Goal: Task Accomplishment & Management: Use online tool/utility

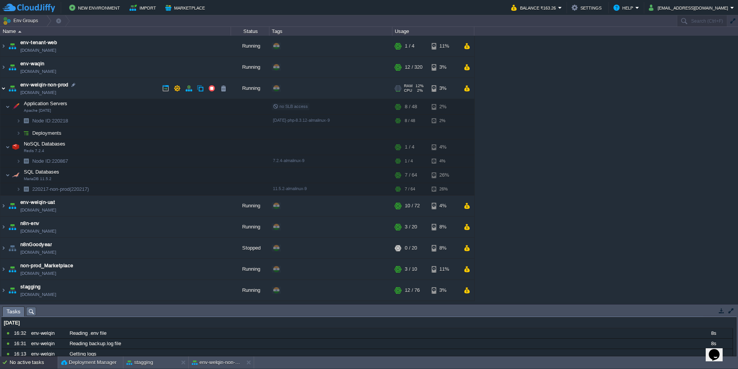
click at [5, 90] on img at bounding box center [3, 88] width 6 height 21
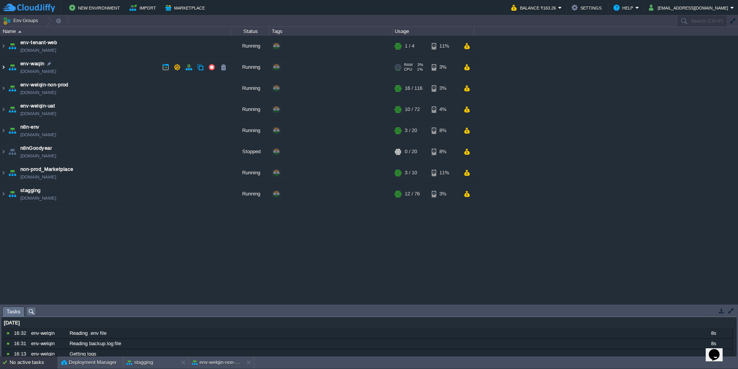
click at [5, 71] on img at bounding box center [3, 67] width 6 height 21
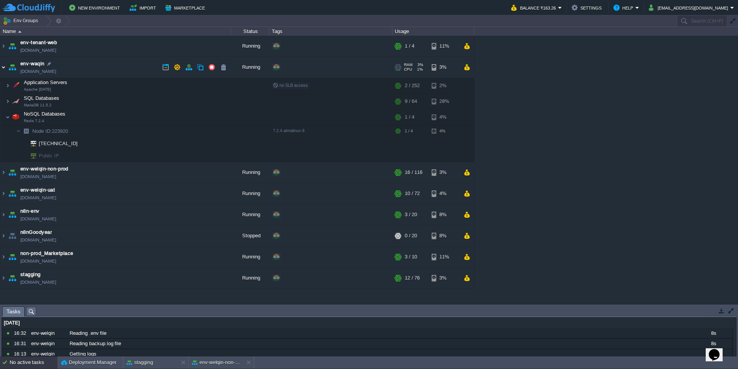
click at [1, 67] on img at bounding box center [3, 67] width 6 height 21
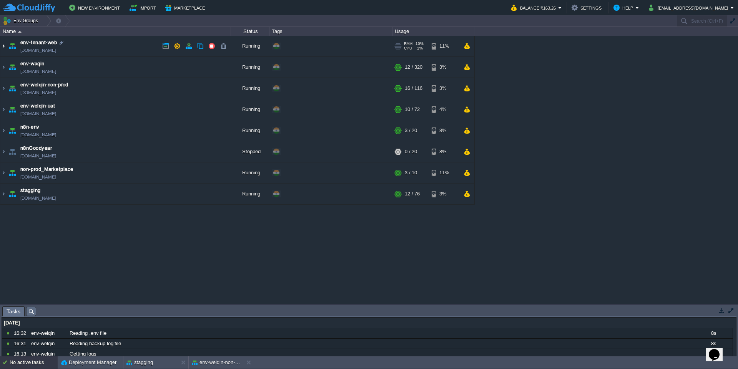
click at [5, 49] on img at bounding box center [3, 46] width 6 height 21
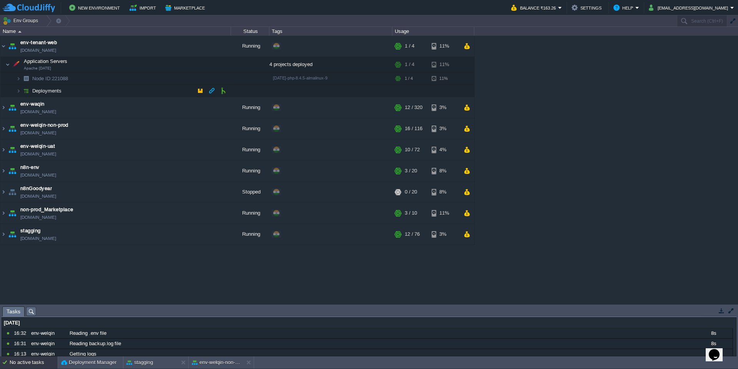
click at [21, 89] on img at bounding box center [26, 91] width 11 height 12
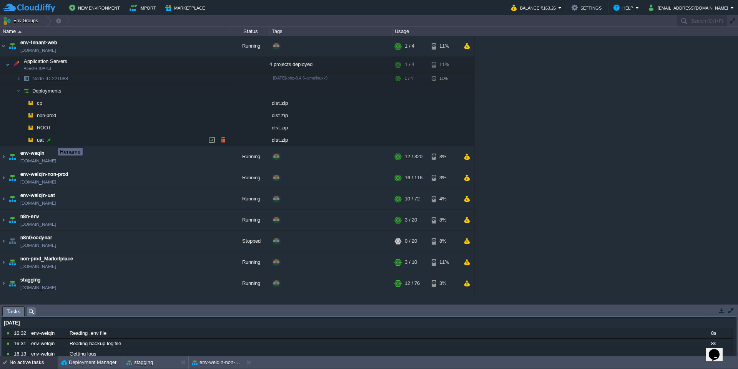
click at [50, 141] on div at bounding box center [49, 140] width 7 height 7
click at [50, 141] on input "uat" at bounding box center [133, 140] width 195 height 10
type input "staging"
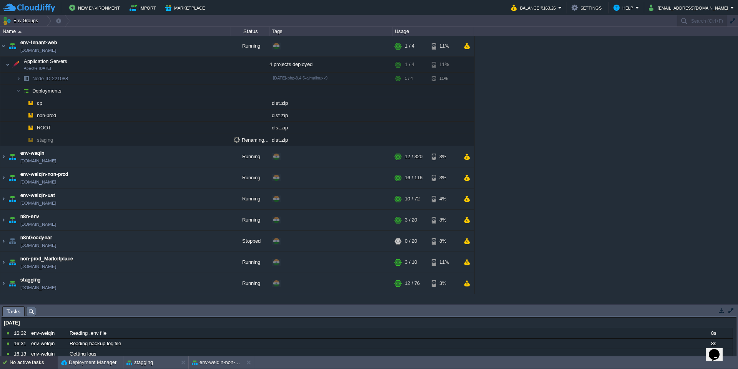
click at [544, 125] on div "env-tenant-web [DOMAIN_NAME] Running + Add to Env Group RAM 10% CPU 1% 1 / 4 11…" at bounding box center [369, 170] width 738 height 269
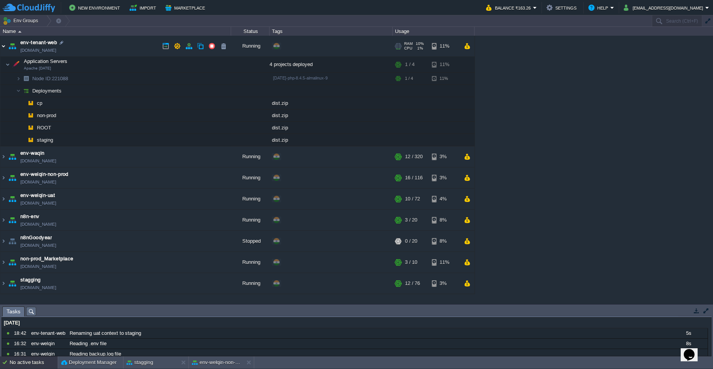
click at [2, 47] on img at bounding box center [3, 46] width 6 height 21
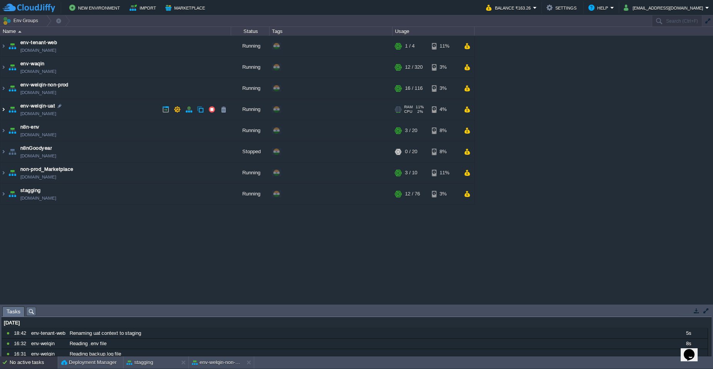
click at [4, 111] on img at bounding box center [3, 109] width 6 height 21
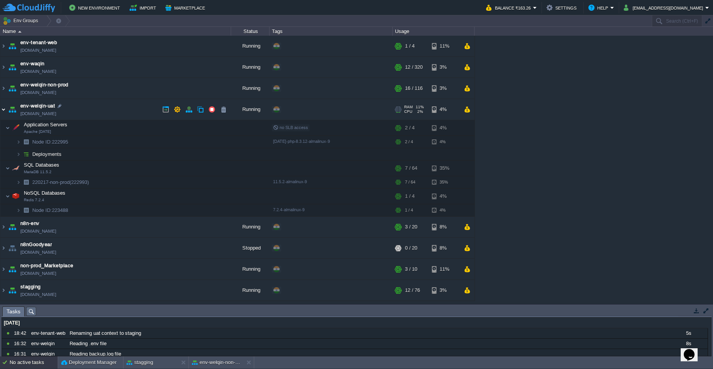
click at [4, 111] on img at bounding box center [3, 109] width 6 height 21
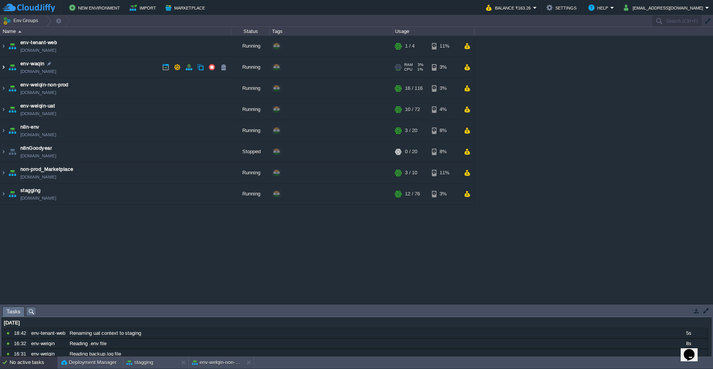
click at [4, 73] on img at bounding box center [3, 67] width 6 height 21
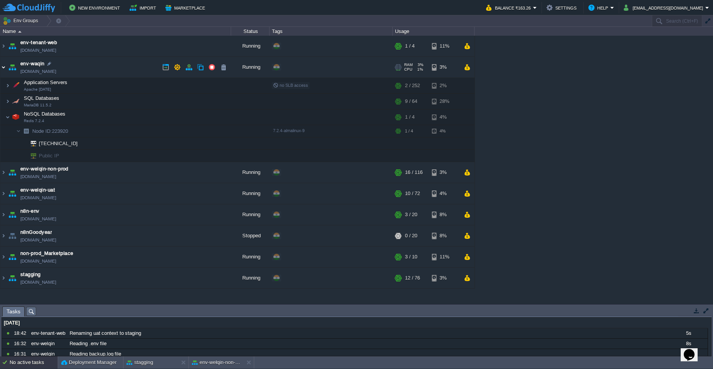
click at [4, 73] on img at bounding box center [3, 67] width 6 height 21
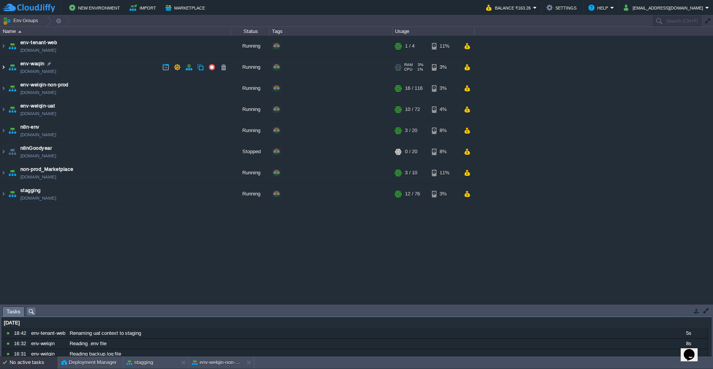
click at [4, 73] on img at bounding box center [3, 67] width 6 height 21
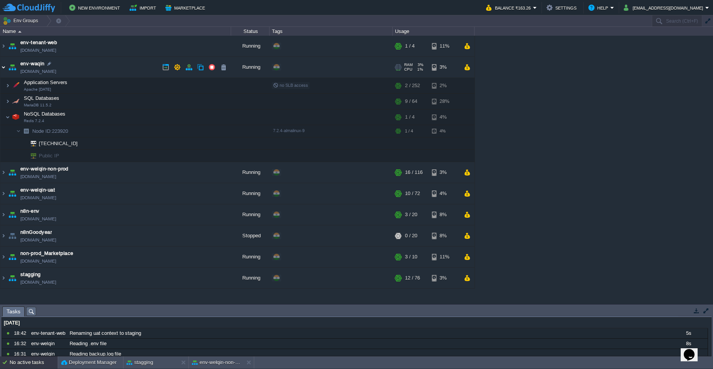
click at [4, 73] on img at bounding box center [3, 67] width 6 height 21
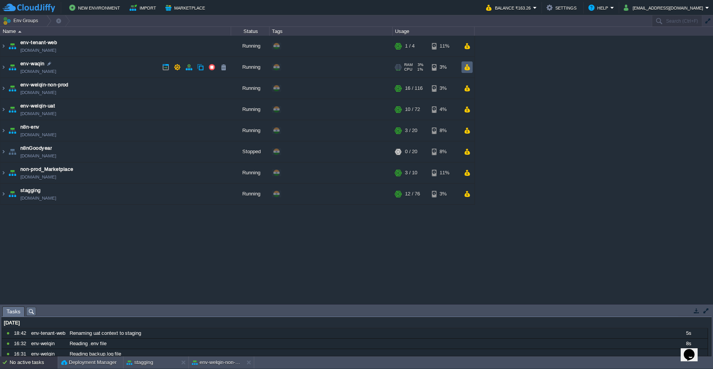
click at [471, 66] on td at bounding box center [466, 68] width 11 height 12
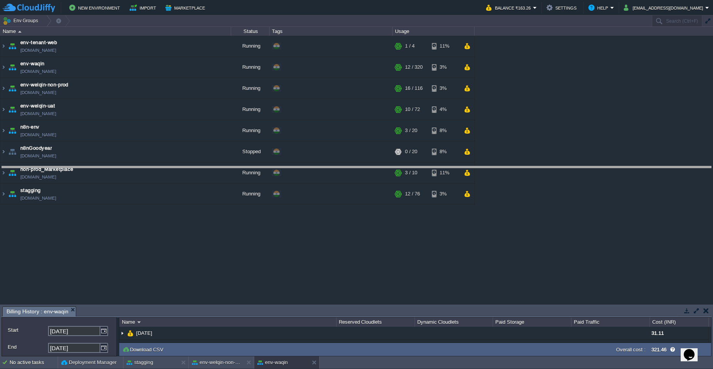
drag, startPoint x: 557, startPoint y: 316, endPoint x: 588, endPoint y: 176, distance: 143.6
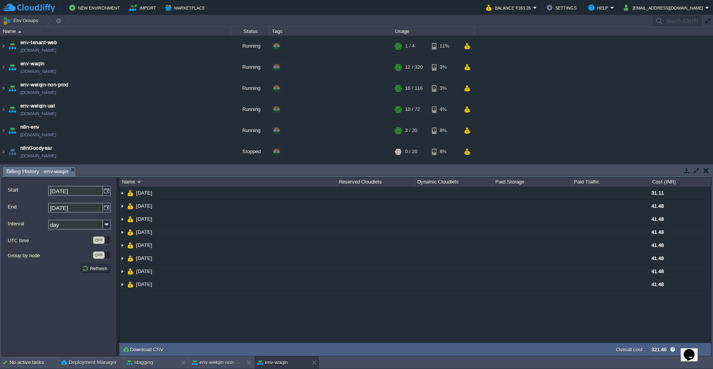
click at [708, 171] on button "button" at bounding box center [705, 170] width 5 height 7
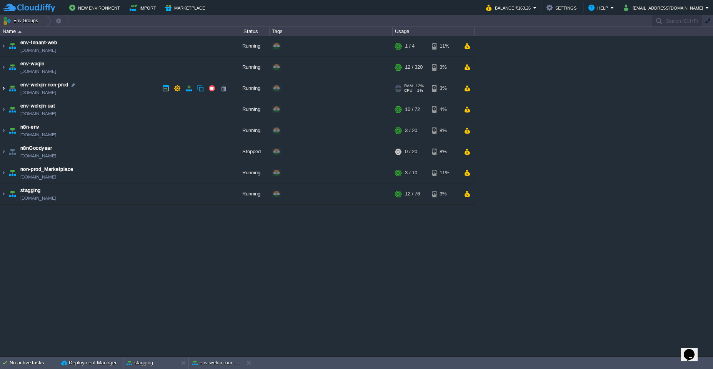
click at [5, 92] on img at bounding box center [3, 88] width 6 height 21
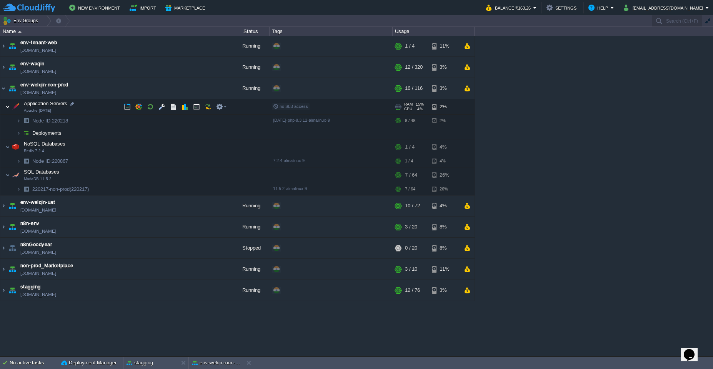
click at [8, 109] on img at bounding box center [7, 106] width 5 height 15
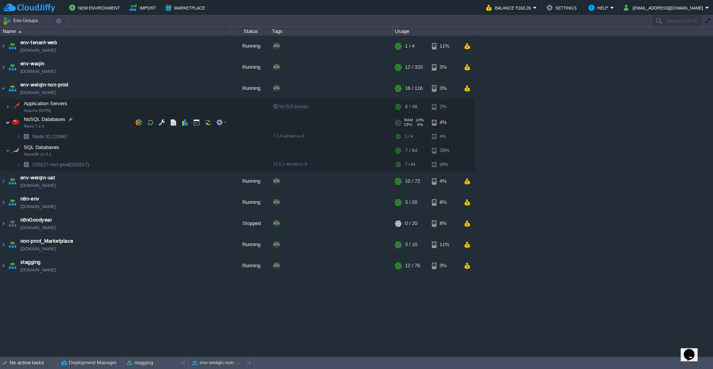
click at [8, 123] on img at bounding box center [7, 122] width 5 height 15
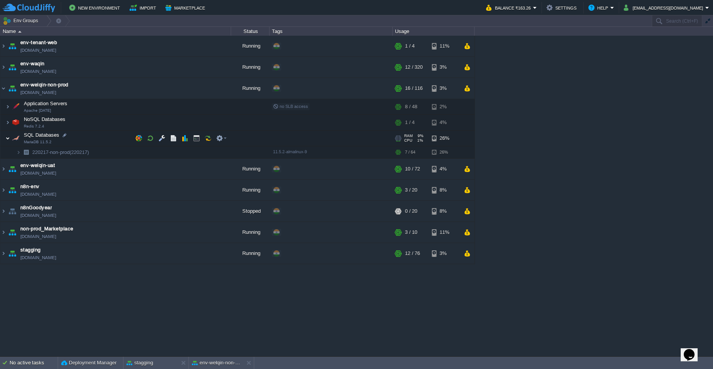
click at [8, 139] on img at bounding box center [7, 138] width 5 height 15
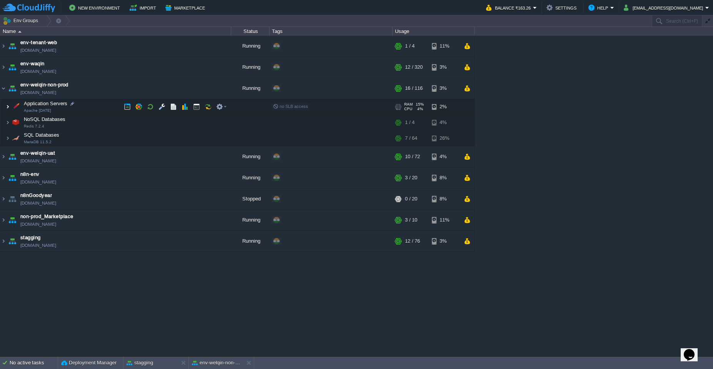
click at [9, 108] on img at bounding box center [7, 106] width 5 height 15
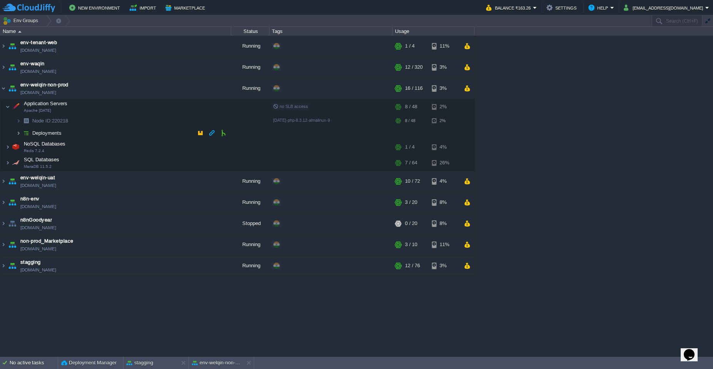
click at [18, 135] on img at bounding box center [18, 133] width 5 height 12
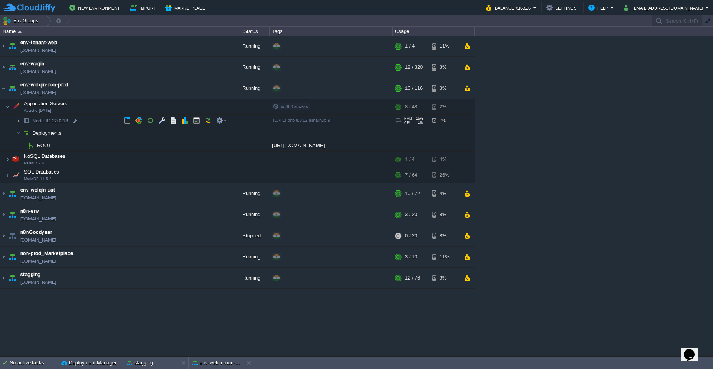
click at [18, 123] on img at bounding box center [18, 121] width 5 height 12
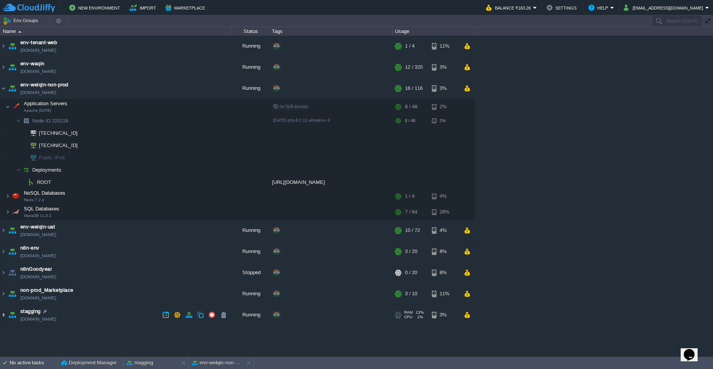
click at [4, 316] on img at bounding box center [3, 315] width 6 height 21
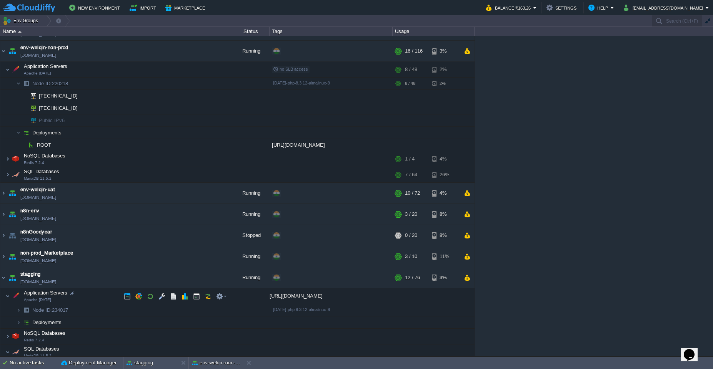
scroll to position [53, 0]
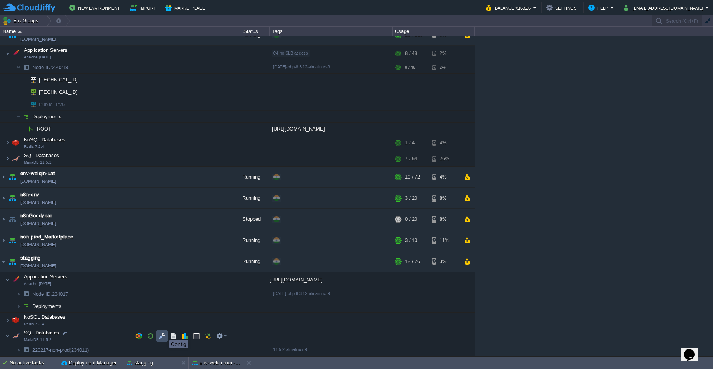
click at [163, 337] on button "button" at bounding box center [161, 336] width 7 height 7
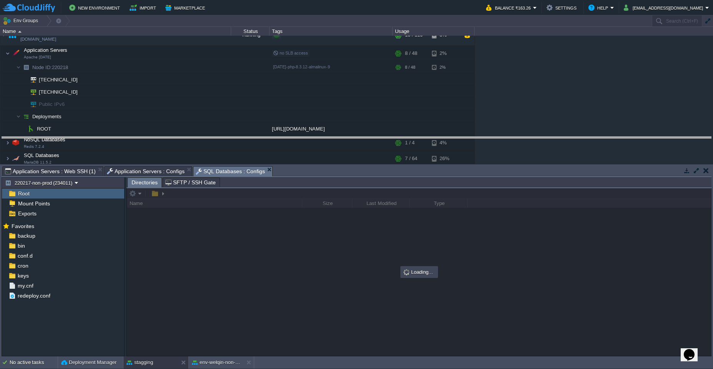
drag, startPoint x: 372, startPoint y: 175, endPoint x: 364, endPoint y: 146, distance: 30.5
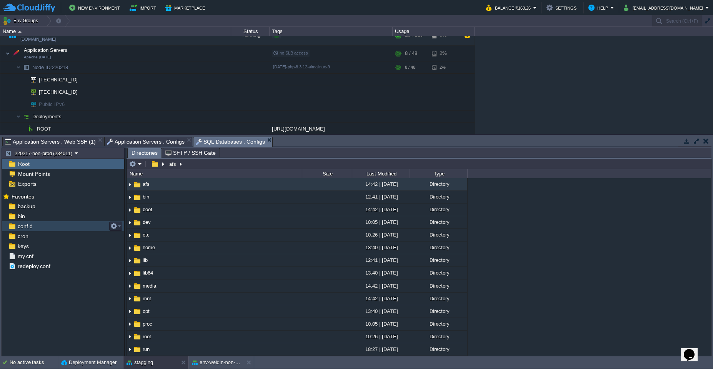
click at [70, 228] on div "conf.d" at bounding box center [63, 226] width 122 height 10
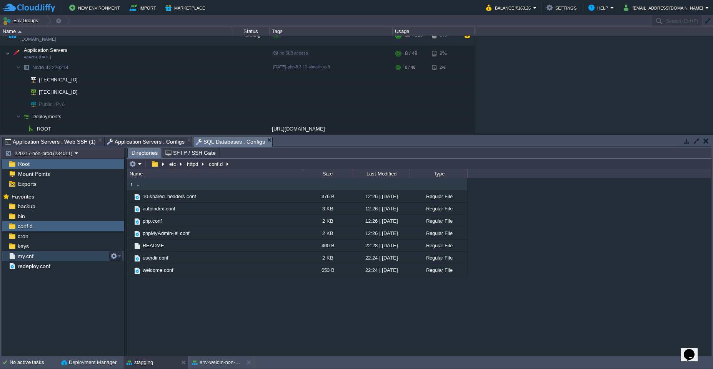
click at [63, 259] on div "my.cnf" at bounding box center [63, 256] width 122 height 10
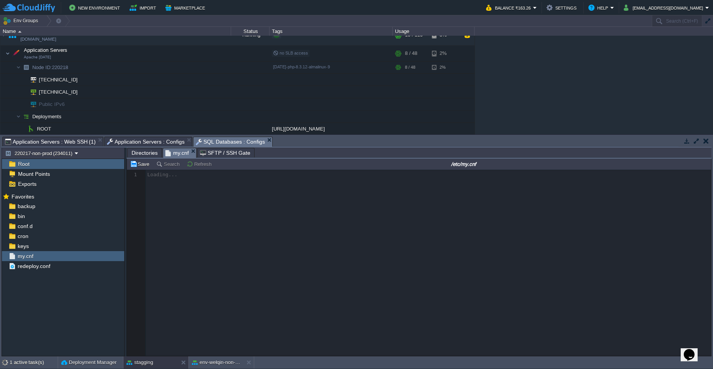
scroll to position [3, 0]
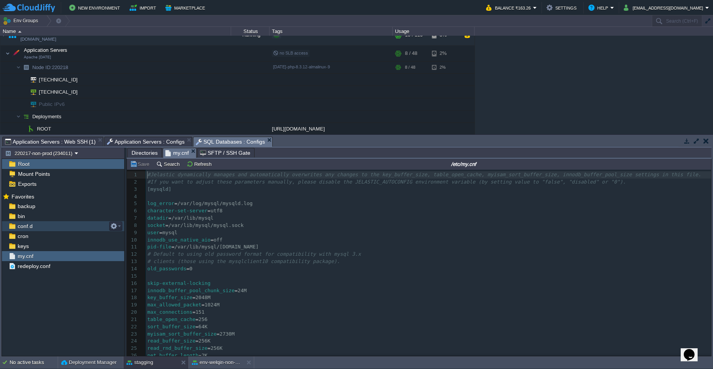
click at [87, 230] on div "conf.d" at bounding box center [63, 226] width 122 height 10
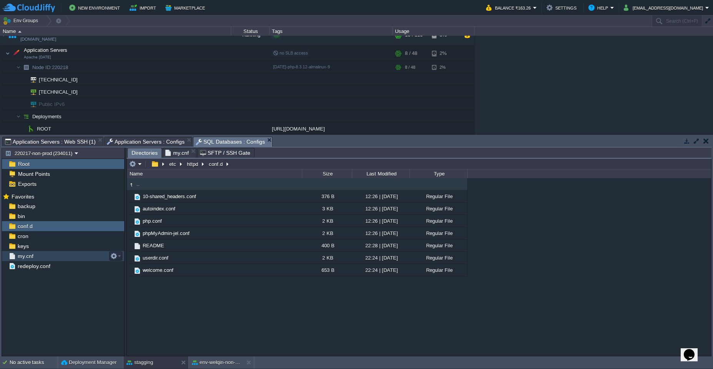
click at [54, 261] on div "my.cnf" at bounding box center [63, 256] width 122 height 10
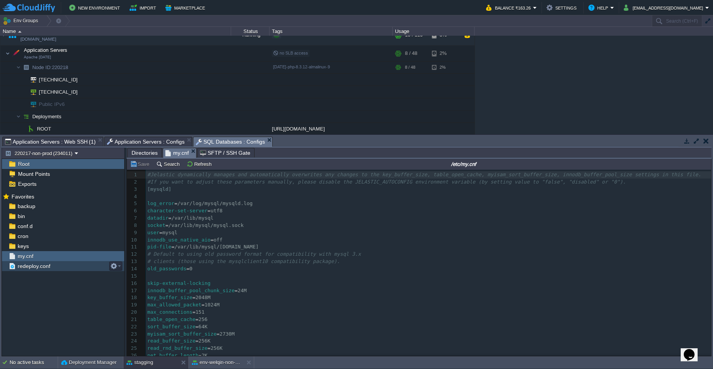
click at [72, 269] on div "redeploy.conf" at bounding box center [63, 266] width 122 height 10
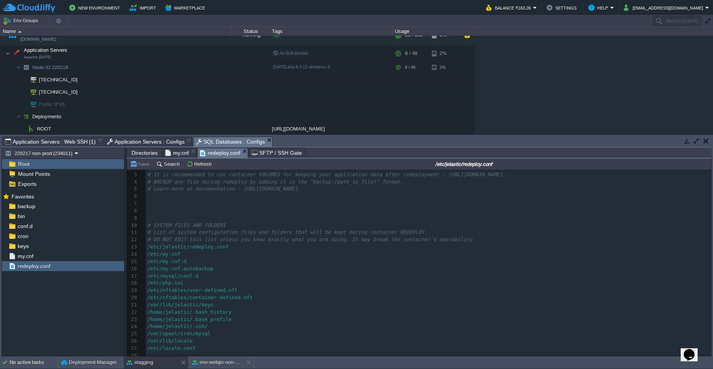
scroll to position [19, 0]
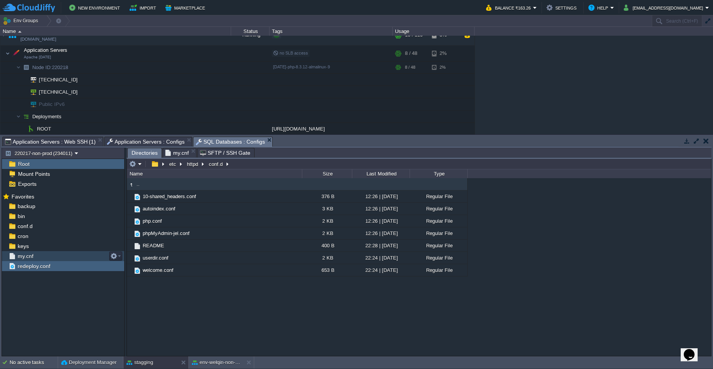
click at [58, 259] on div "my.cnf" at bounding box center [63, 256] width 122 height 10
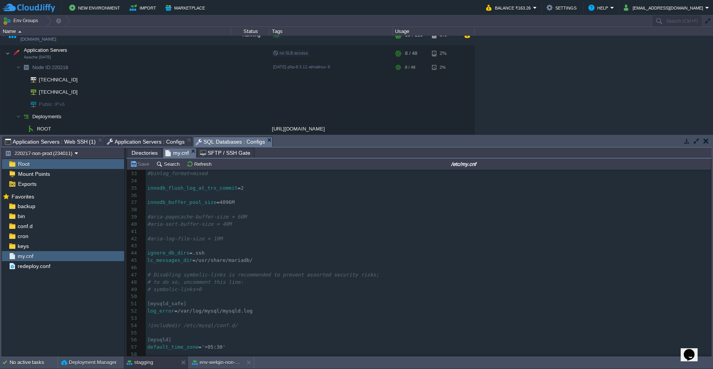
scroll to position [236, 0]
click at [175, 155] on span "my.cnf" at bounding box center [176, 153] width 23 height 10
click at [174, 165] on button "Search" at bounding box center [169, 164] width 26 height 7
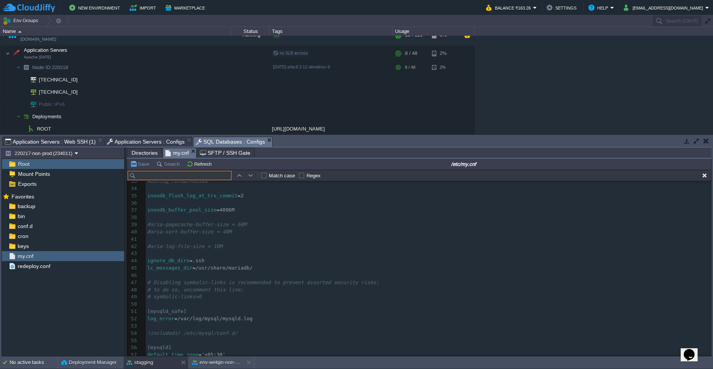
click at [176, 153] on span "my.cnf" at bounding box center [176, 153] width 23 height 10
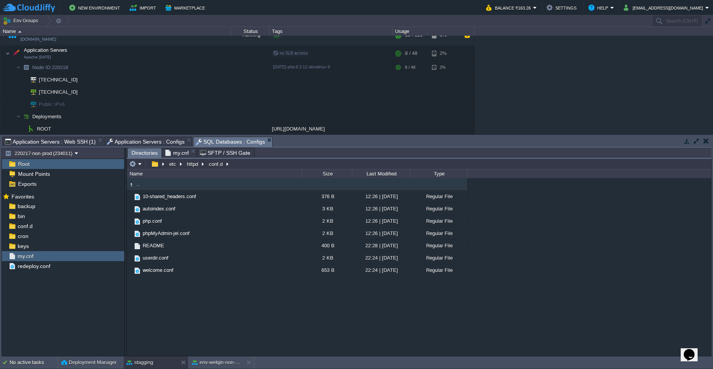
click at [143, 155] on span "Directories" at bounding box center [144, 153] width 26 height 10
click at [170, 165] on button "etc" at bounding box center [173, 164] width 10 height 7
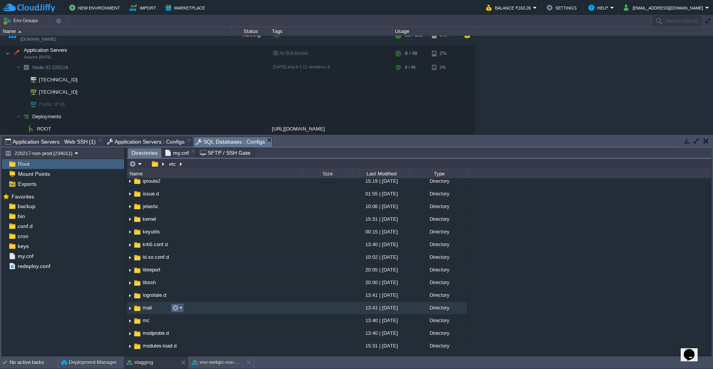
scroll to position [415, 0]
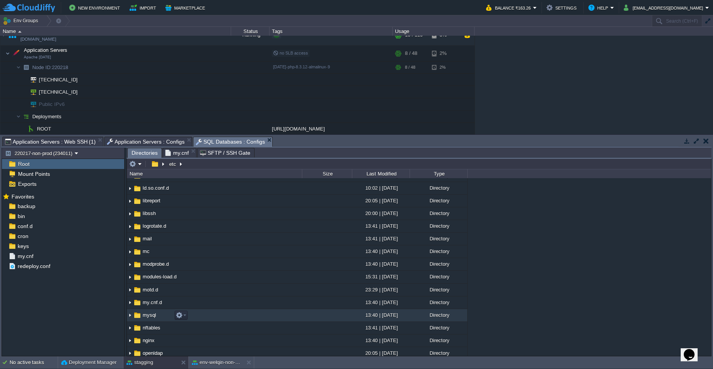
click at [130, 318] on img at bounding box center [130, 316] width 6 height 12
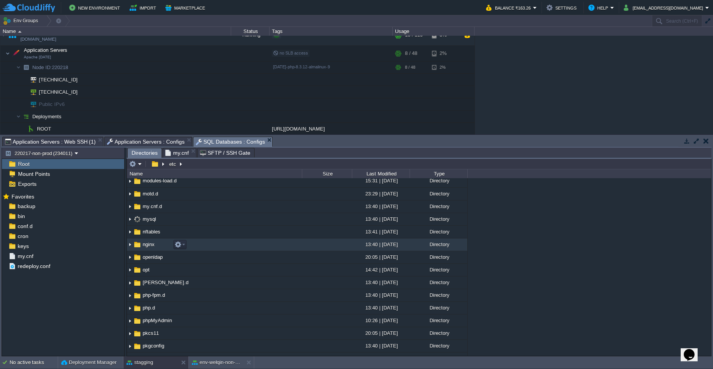
scroll to position [484, 0]
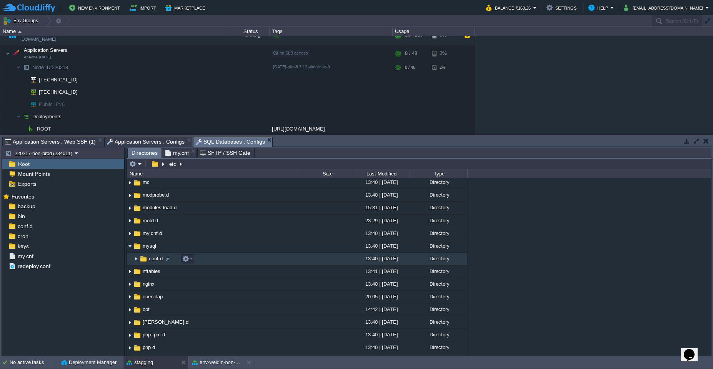
click at [135, 261] on img at bounding box center [136, 259] width 6 height 12
click at [188, 260] on button "button" at bounding box center [185, 259] width 7 height 7
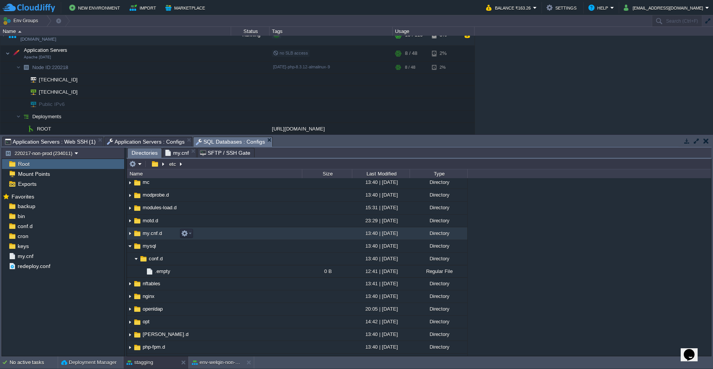
click at [161, 238] on td "my.cnf.d" at bounding box center [214, 234] width 175 height 13
click at [132, 235] on img at bounding box center [130, 234] width 6 height 12
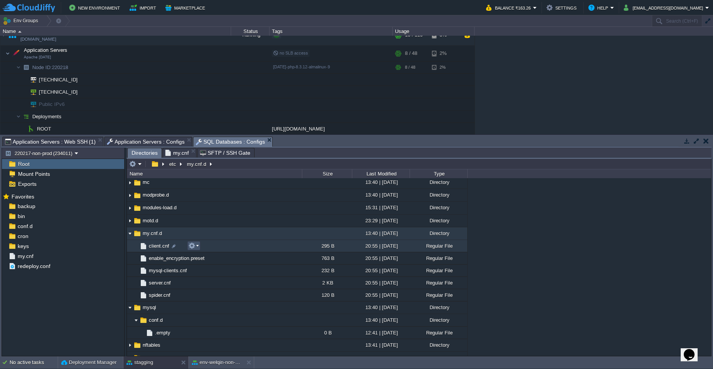
click at [194, 246] on button "button" at bounding box center [191, 246] width 7 height 7
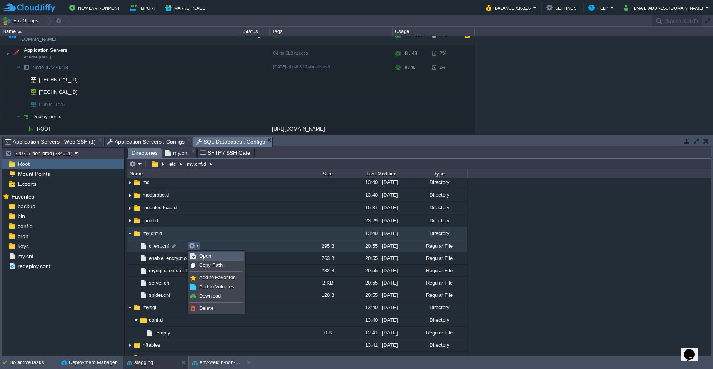
click at [203, 258] on span "Open" at bounding box center [205, 256] width 12 height 6
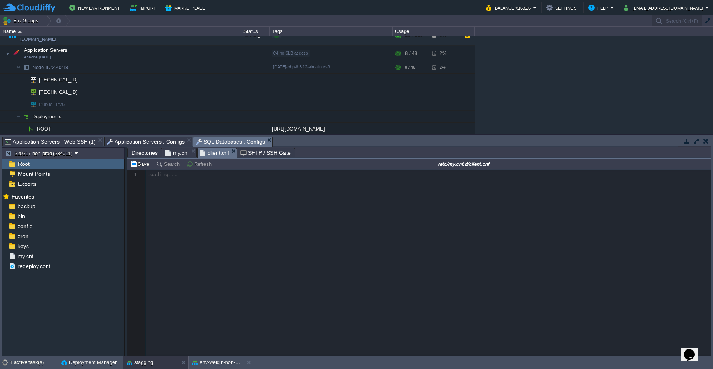
scroll to position [3, 0]
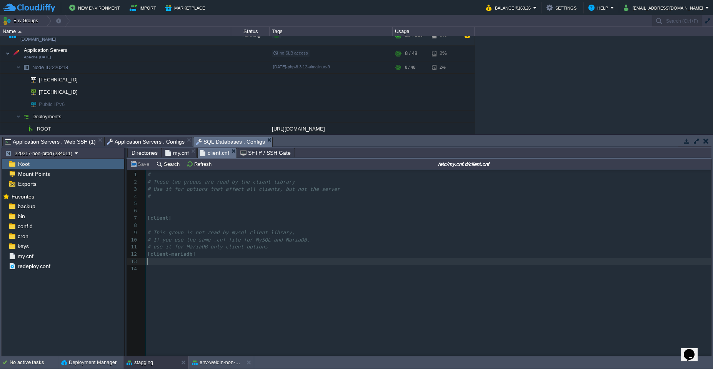
click at [216, 260] on pre "​" at bounding box center [430, 261] width 568 height 7
click at [176, 154] on span "my.cnf" at bounding box center [176, 152] width 23 height 9
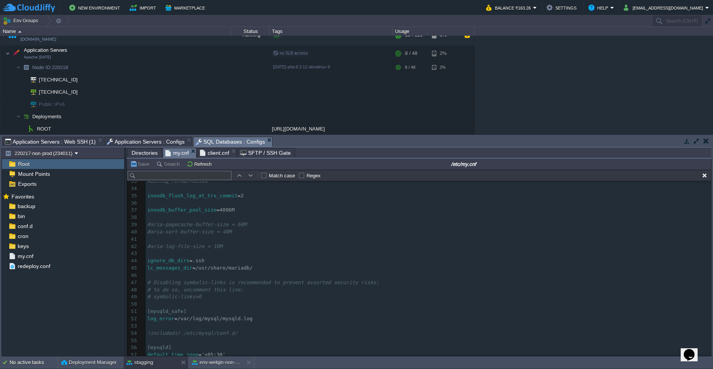
click at [176, 154] on span "my.cnf" at bounding box center [176, 153] width 23 height 10
click at [258, 345] on pre "default_time_zone = '+05 : 30'" at bounding box center [428, 346] width 565 height 7
click at [301, 238] on pre "lc_messages_dir = /usr/share/mariadb/" at bounding box center [428, 236] width 565 height 7
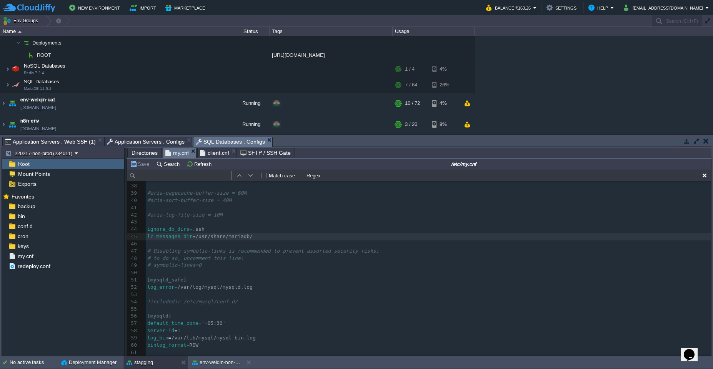
scroll to position [192, 0]
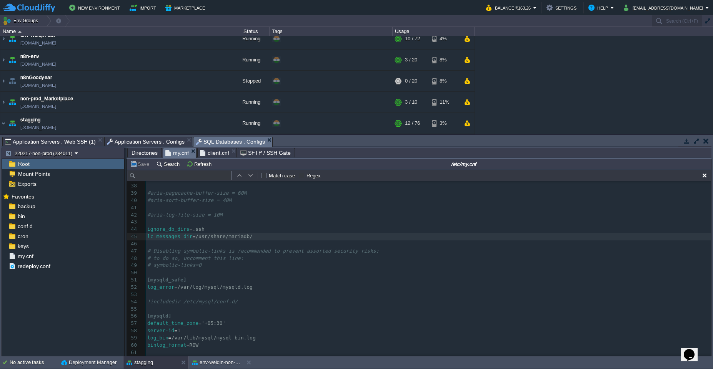
click at [80, 143] on span "Application Servers : Web SSH (1)" at bounding box center [50, 141] width 91 height 9
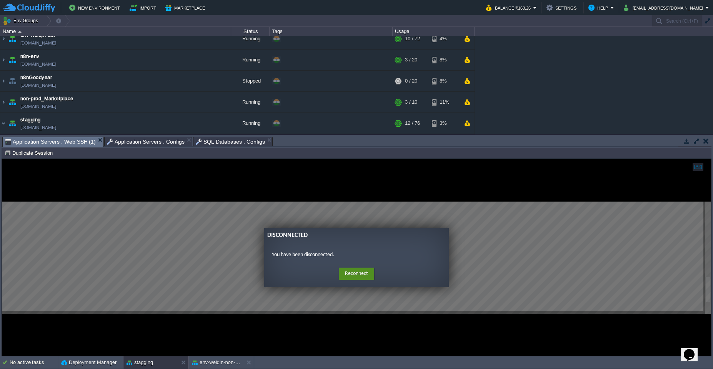
click at [351, 276] on button "Reconnect" at bounding box center [356, 274] width 35 height 12
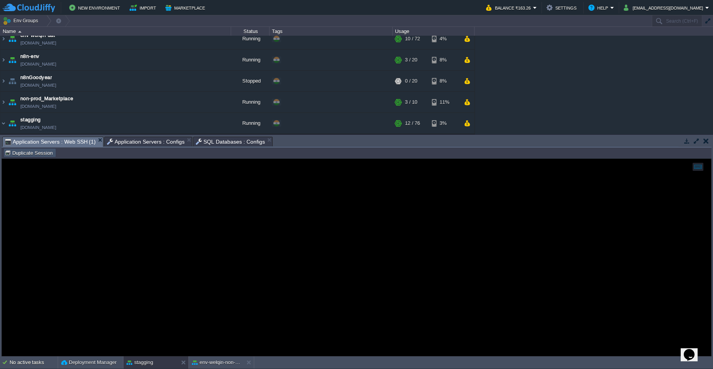
click at [34, 153] on button "Duplicate Session" at bounding box center [30, 153] width 50 height 7
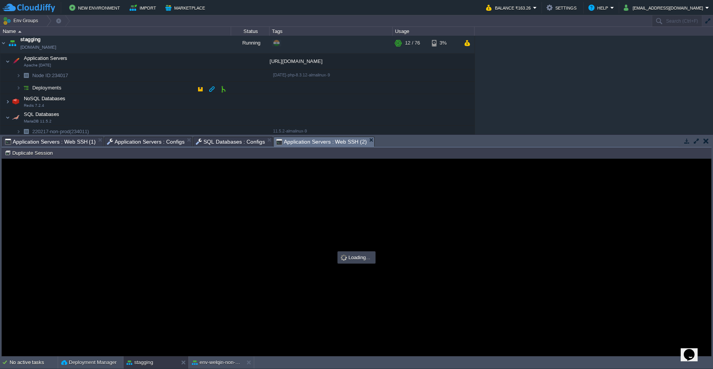
scroll to position [276, 0]
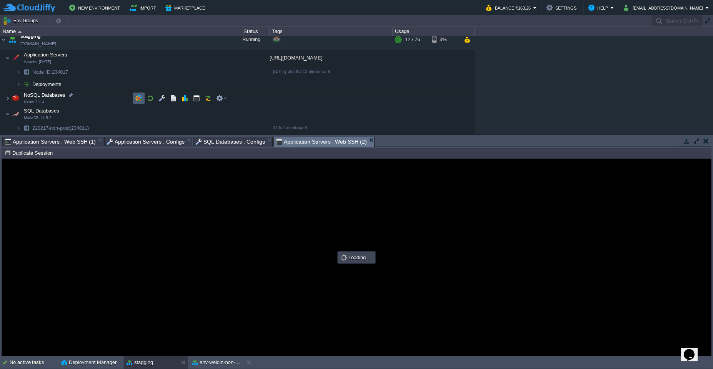
type input "#000000"
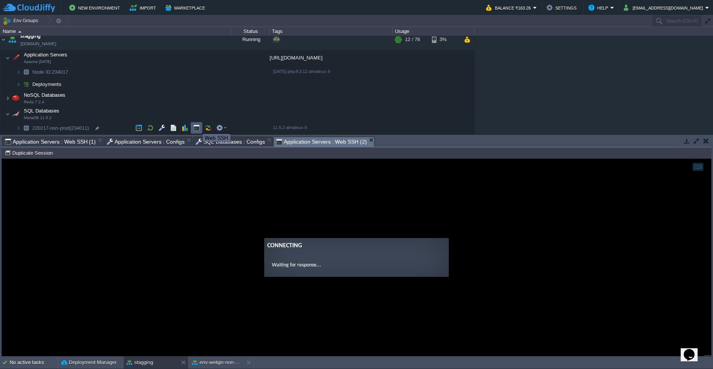
click at [197, 127] on button "button" at bounding box center [196, 128] width 7 height 7
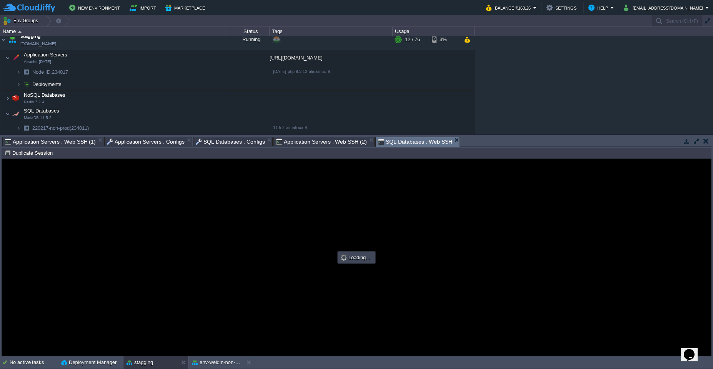
scroll to position [0, 0]
type input "#000000"
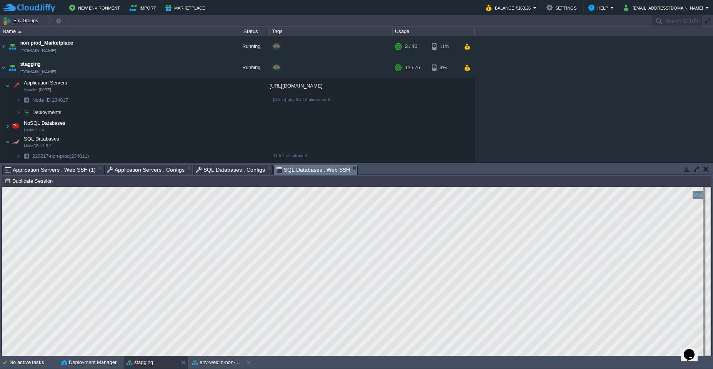
scroll to position [248, 0]
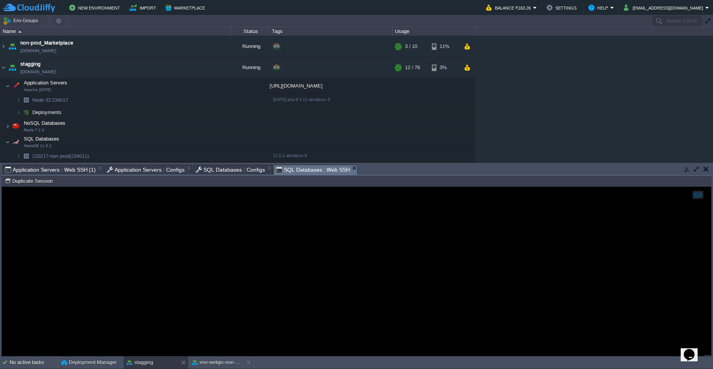
click at [150, 170] on span "Application Servers : Configs" at bounding box center [146, 169] width 78 height 9
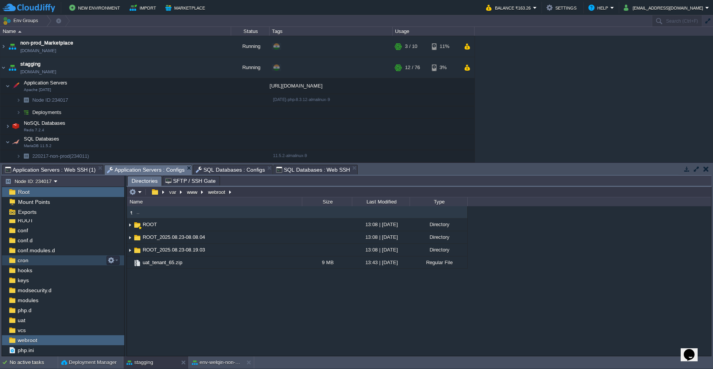
scroll to position [22, 0]
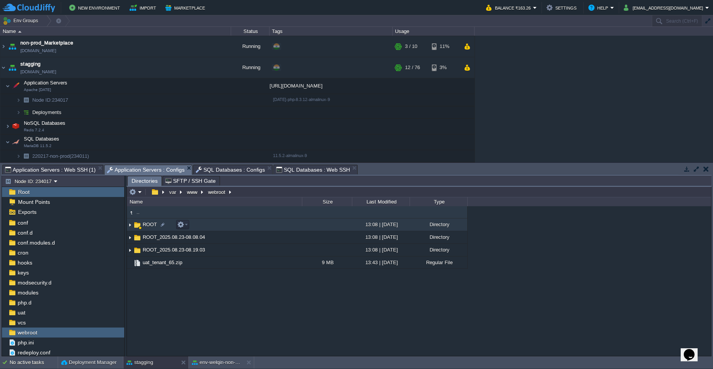
click at [130, 226] on img at bounding box center [130, 225] width 6 height 12
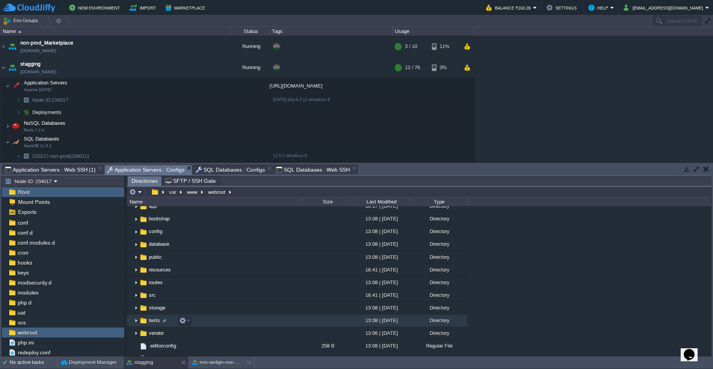
scroll to position [138, 0]
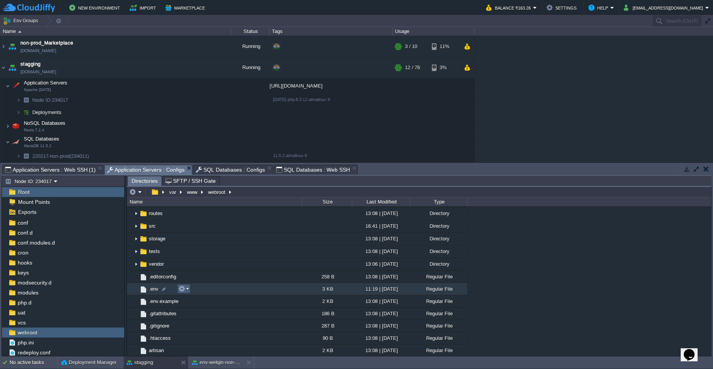
click at [182, 291] on button "button" at bounding box center [181, 289] width 7 height 7
click at [204, 300] on link "Open" at bounding box center [206, 299] width 55 height 8
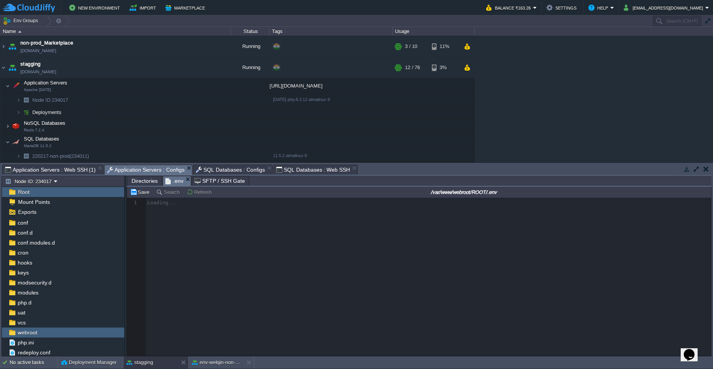
scroll to position [3, 0]
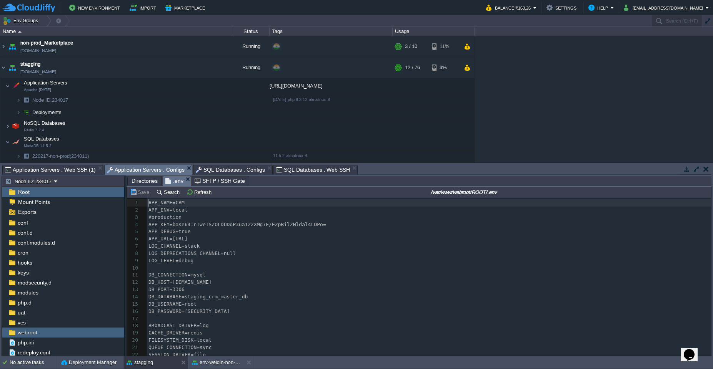
click at [208, 311] on span "DB_PASSWORD=[SECURITY_DATA]" at bounding box center [188, 312] width 81 height 6
type textarea "pnk67URkqE"
click at [314, 172] on span "SQL Databases : Web SSH" at bounding box center [313, 169] width 74 height 9
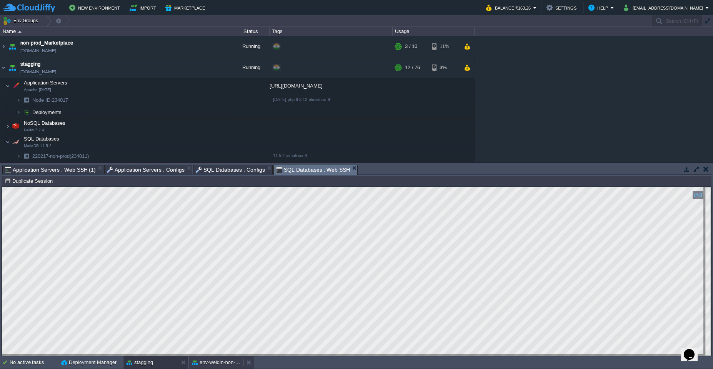
click at [225, 368] on div "env-welqin-non-prod" at bounding box center [216, 363] width 55 height 12
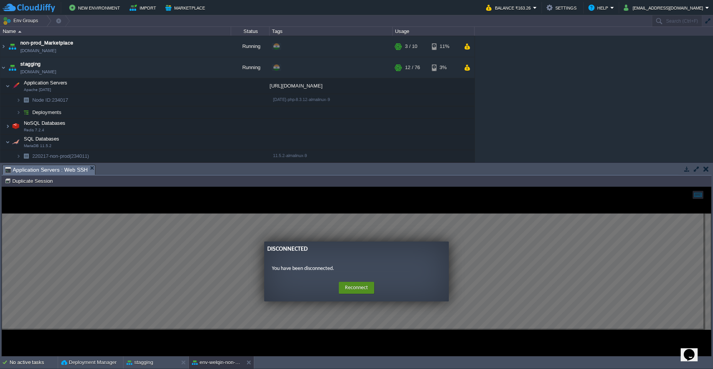
click at [366, 289] on button "Reconnect" at bounding box center [356, 288] width 35 height 12
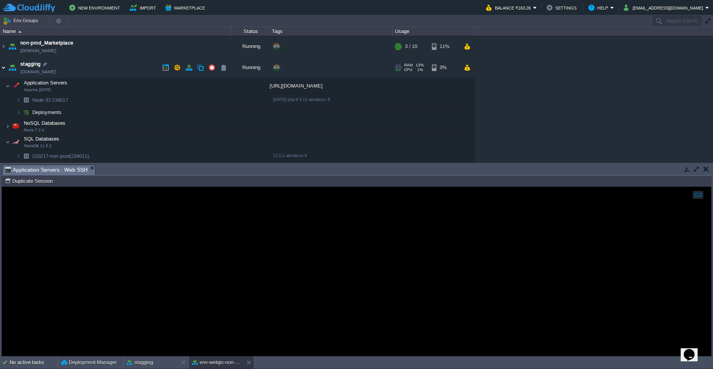
click at [5, 70] on img at bounding box center [3, 67] width 6 height 21
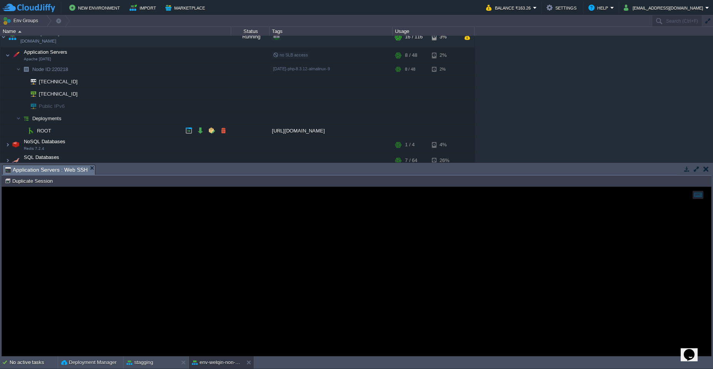
scroll to position [69, 0]
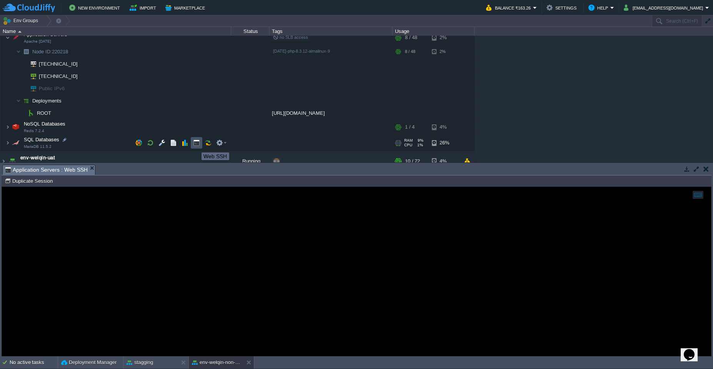
click at [196, 146] on button "button" at bounding box center [196, 143] width 7 height 7
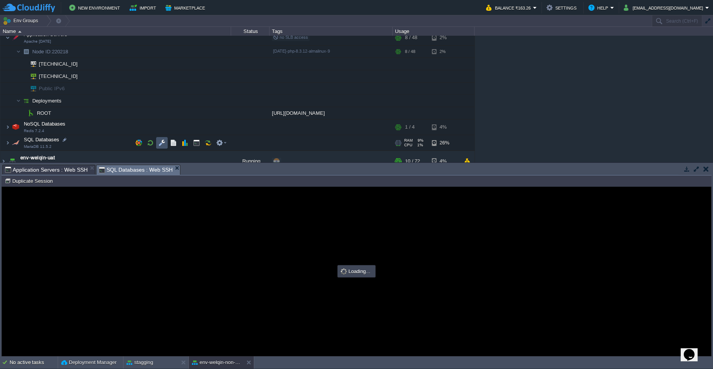
click at [163, 144] on button "button" at bounding box center [161, 143] width 7 height 7
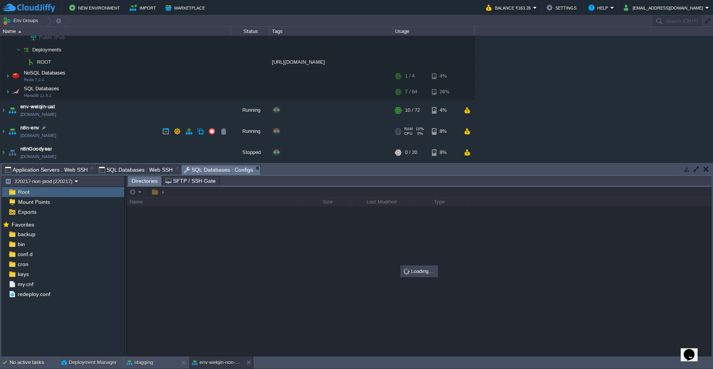
scroll to position [138, 0]
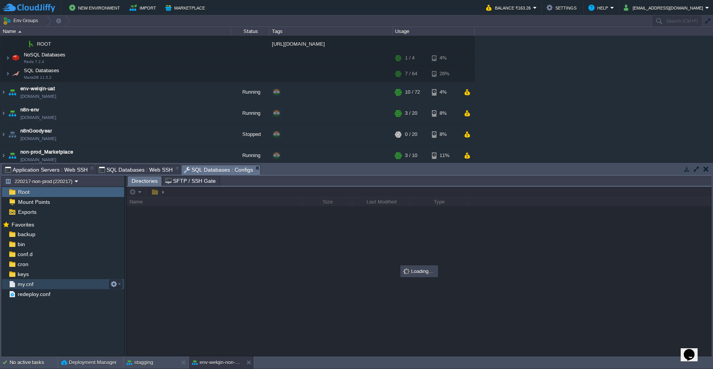
click at [53, 280] on div "my.cnf" at bounding box center [63, 284] width 122 height 10
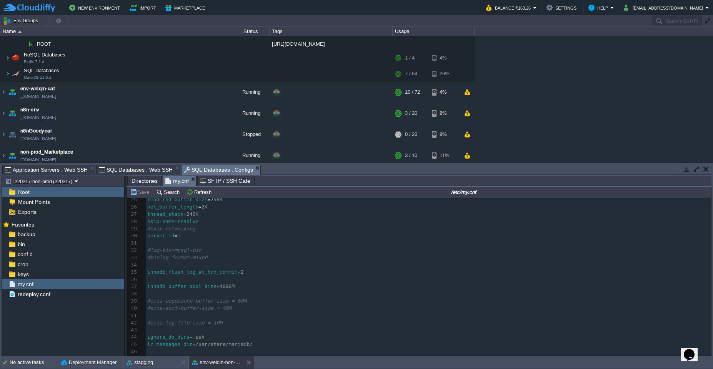
scroll to position [265, 0]
click at [259, 343] on pre "default_time_zone = '+05 : 30'" at bounding box center [428, 346] width 565 height 7
click at [276, 336] on pre "default_time_zone = '+05 : 30'" at bounding box center [428, 337] width 565 height 7
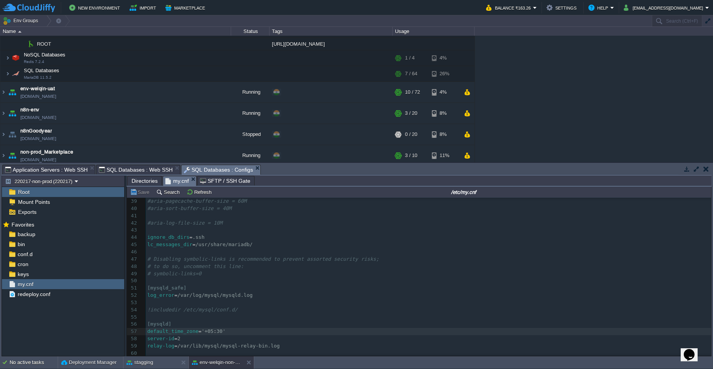
click at [306, 337] on pre "server-id = 2" at bounding box center [428, 339] width 565 height 7
type input "#000000"
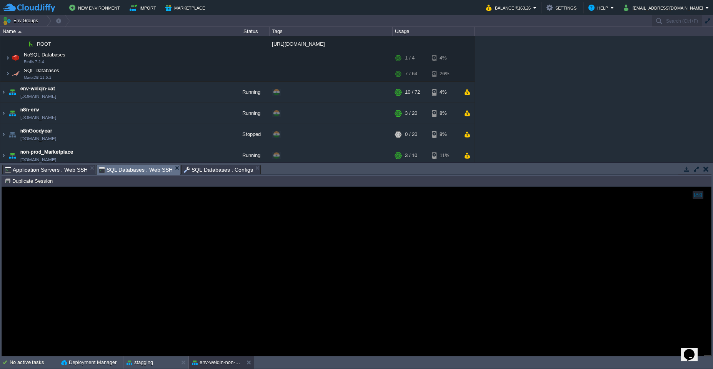
click at [135, 173] on span "SQL Databases : Web SSH" at bounding box center [136, 170] width 74 height 10
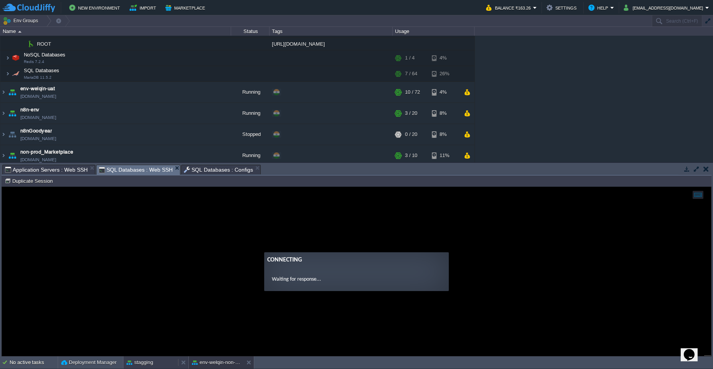
click at [142, 368] on div "stagging" at bounding box center [150, 363] width 55 height 12
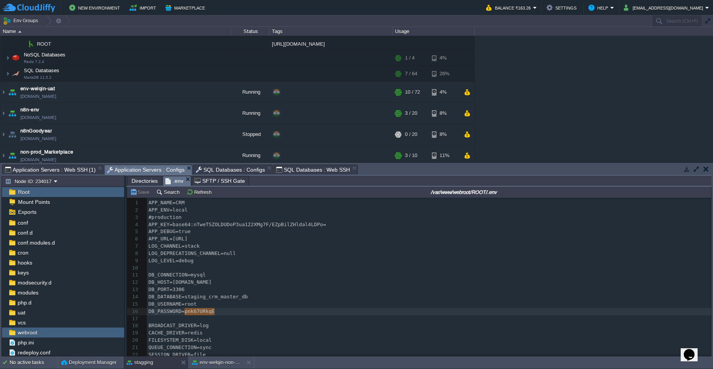
click at [132, 170] on span "Application Servers : Configs" at bounding box center [146, 170] width 78 height 10
type textarea "pnk67URkqE"
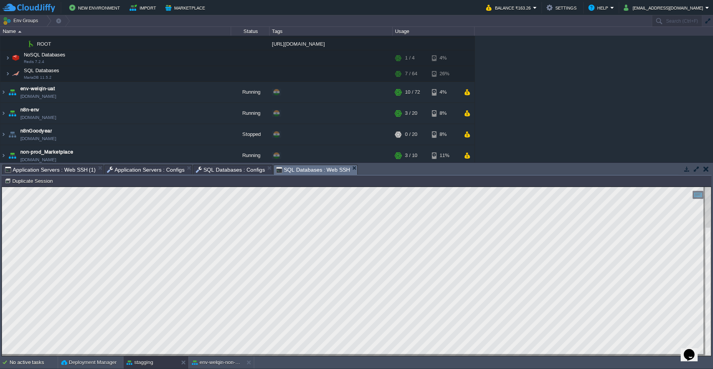
click at [292, 172] on span "SQL Databases : Web SSH" at bounding box center [313, 170] width 74 height 10
type textarea "mysqldump: Error: Binlogging on server not active"
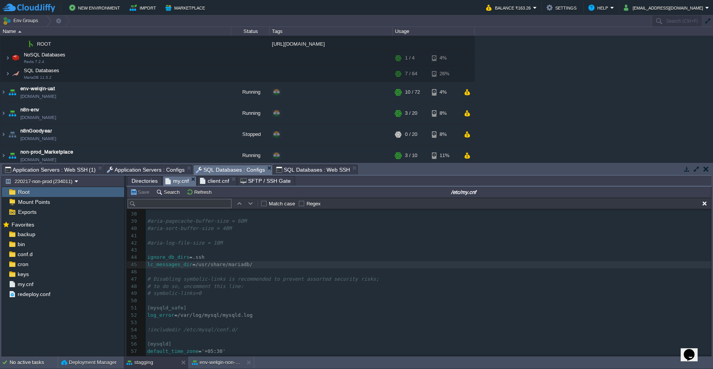
click at [240, 170] on span "SQL Databases : Configs" at bounding box center [230, 170] width 69 height 10
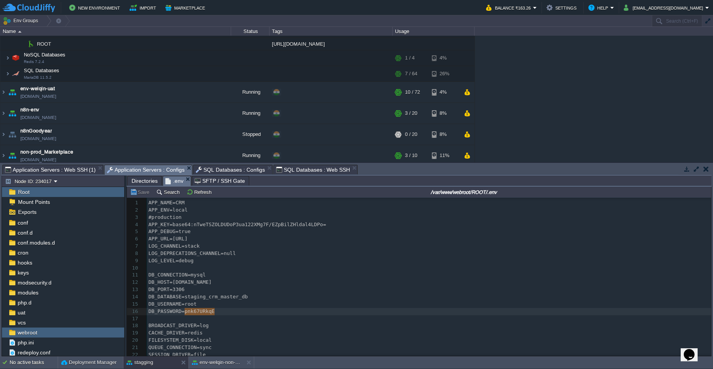
click at [157, 172] on span "Application Servers : Configs" at bounding box center [146, 170] width 78 height 10
click at [75, 170] on span "Application Servers : Web SSH (1)" at bounding box center [50, 169] width 91 height 9
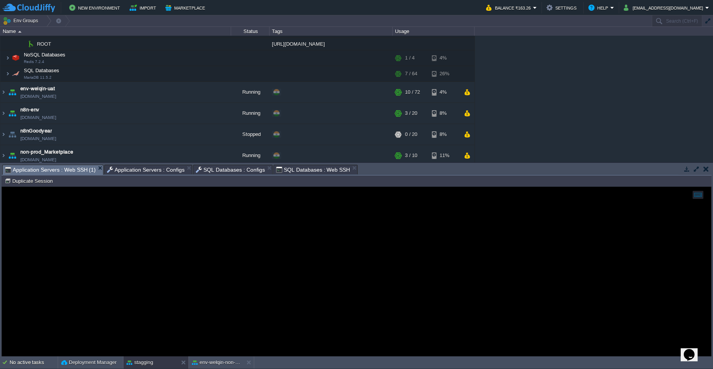
click at [75, 170] on span "Application Servers : Web SSH (1)" at bounding box center [50, 170] width 91 height 10
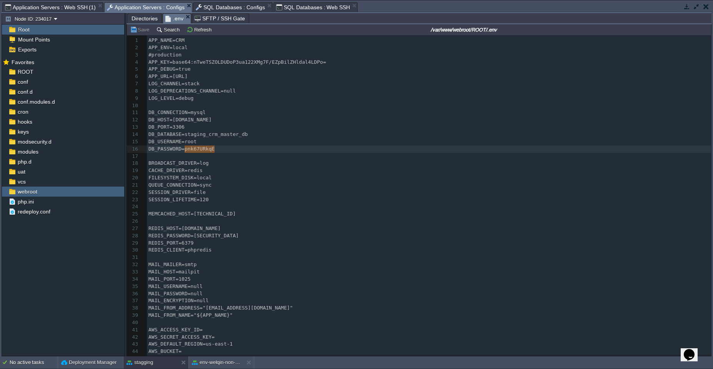
click at [148, 8] on span "Application Servers : Configs" at bounding box center [146, 8] width 78 height 10
click at [230, 8] on span "SQL Databases : Configs" at bounding box center [230, 7] width 69 height 9
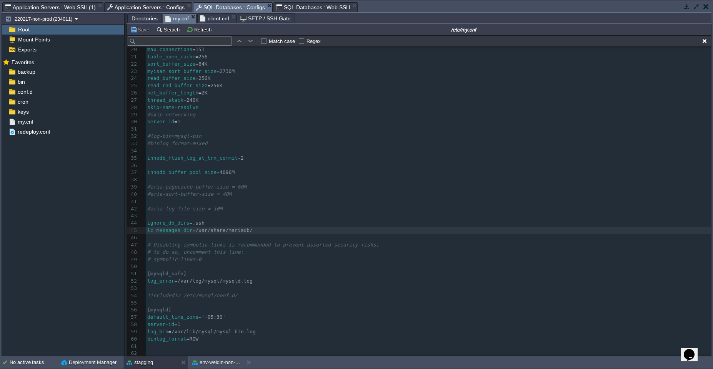
scroll to position [143, 0]
click at [281, 238] on pre "​" at bounding box center [428, 238] width 565 height 7
click at [230, 336] on pre "binlog_format = ROW" at bounding box center [428, 339] width 565 height 7
type textarea "binlog_format=ROW"
paste textarea
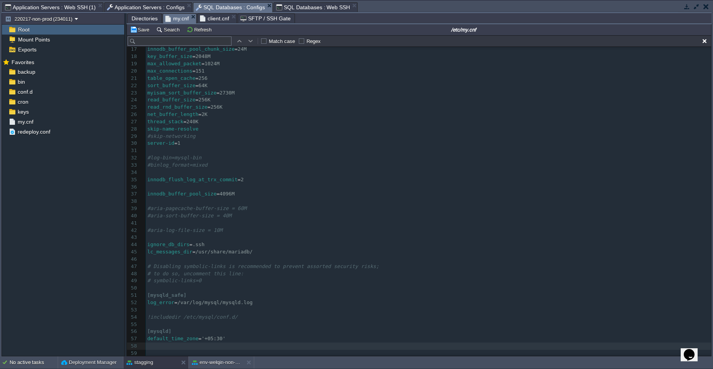
scroll to position [134, 0]
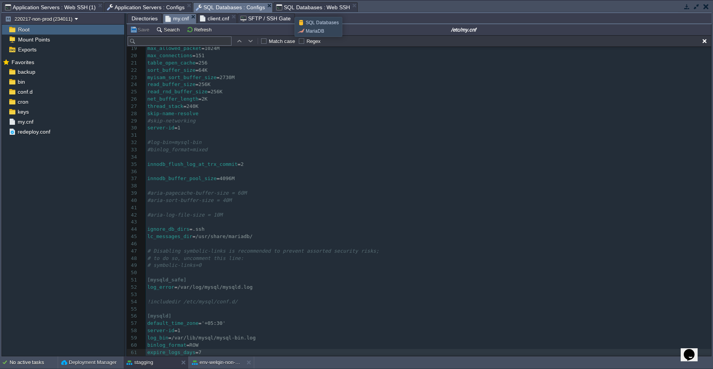
click at [289, 10] on span "SQL Databases : Web SSH" at bounding box center [313, 7] width 74 height 9
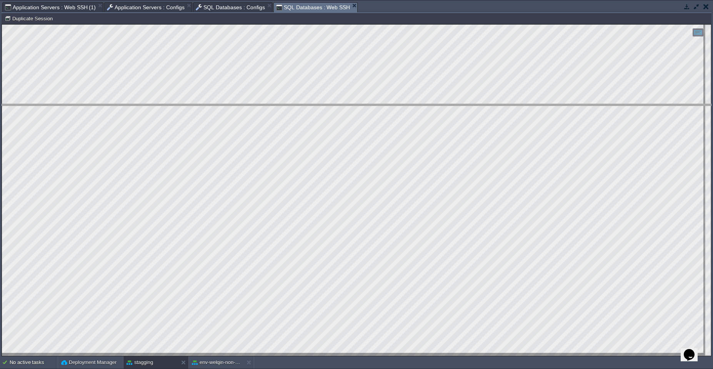
drag, startPoint x: 376, startPoint y: 9, endPoint x: 400, endPoint y: 135, distance: 127.6
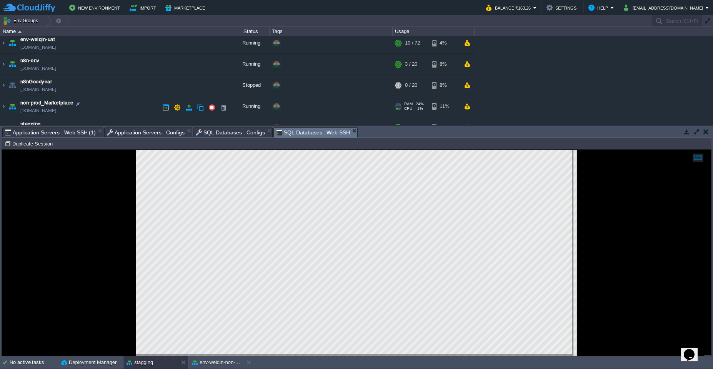
scroll to position [201, 0]
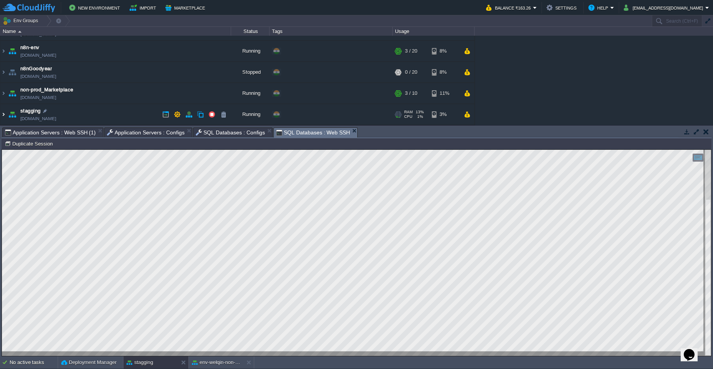
click at [5, 116] on img at bounding box center [3, 114] width 6 height 21
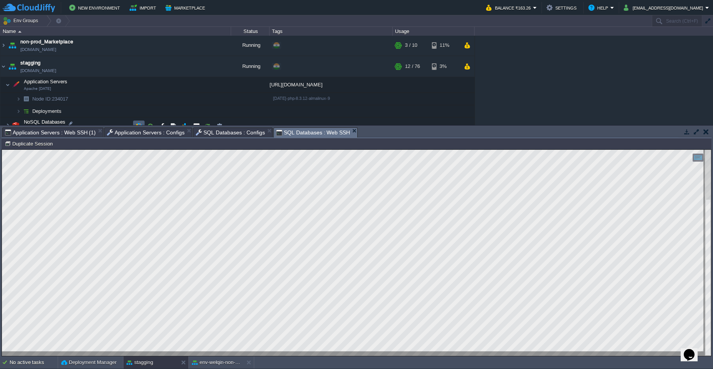
scroll to position [285, 0]
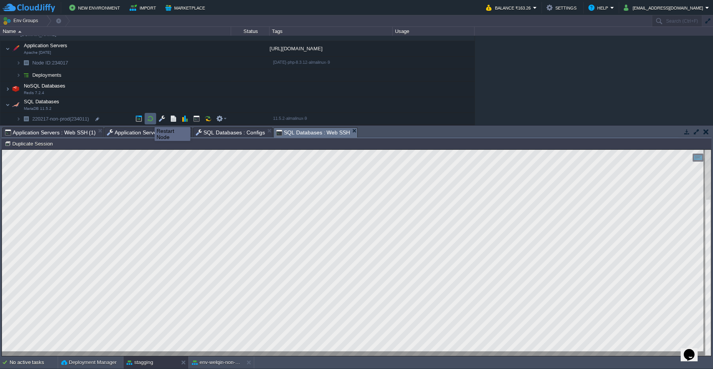
click at [149, 120] on button "button" at bounding box center [150, 118] width 7 height 7
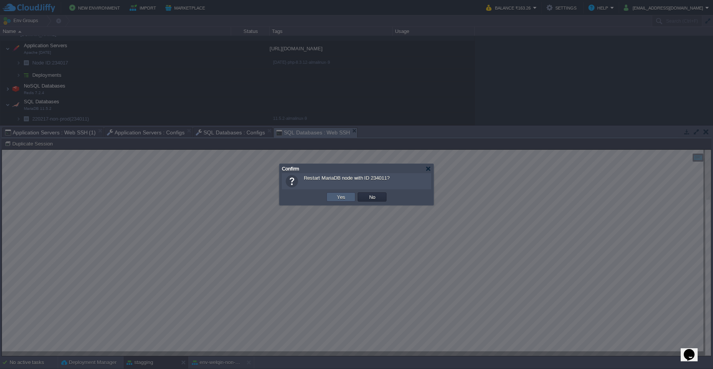
click at [329, 200] on td "Yes" at bounding box center [340, 197] width 29 height 9
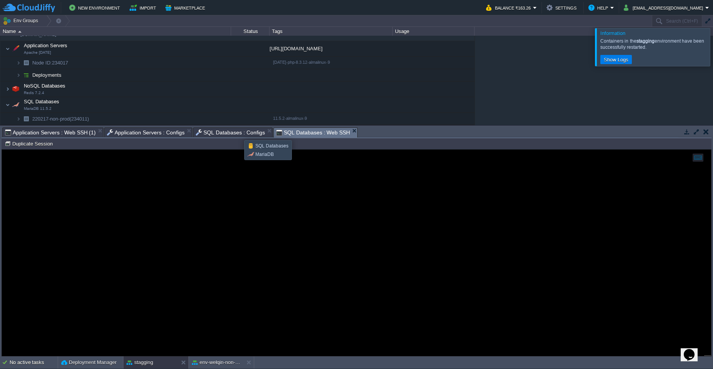
click at [238, 133] on span "SQL Databases : Configs" at bounding box center [230, 132] width 69 height 9
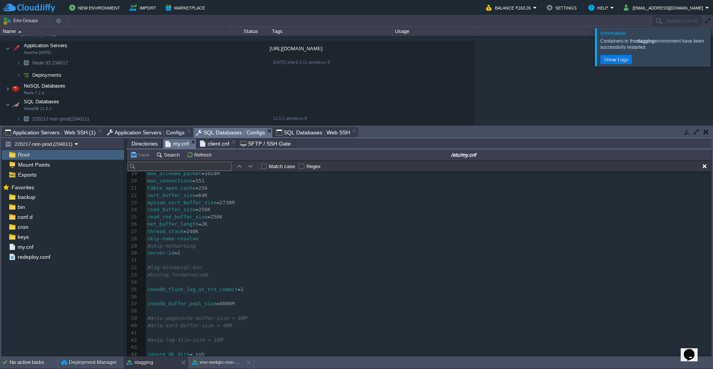
click at [144, 135] on span "Application Servers : Configs" at bounding box center [146, 132] width 78 height 9
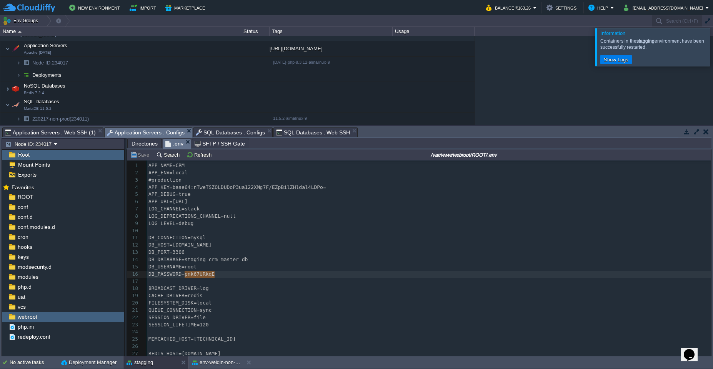
click at [144, 135] on span "Application Servers : Configs" at bounding box center [146, 133] width 78 height 10
click at [213, 366] on button "env-welqin-non-prod" at bounding box center [216, 363] width 48 height 8
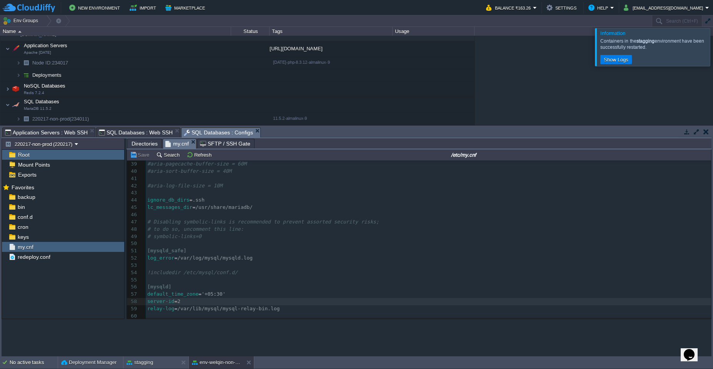
click at [215, 133] on span "SQL Databases : Configs" at bounding box center [218, 133] width 69 height 10
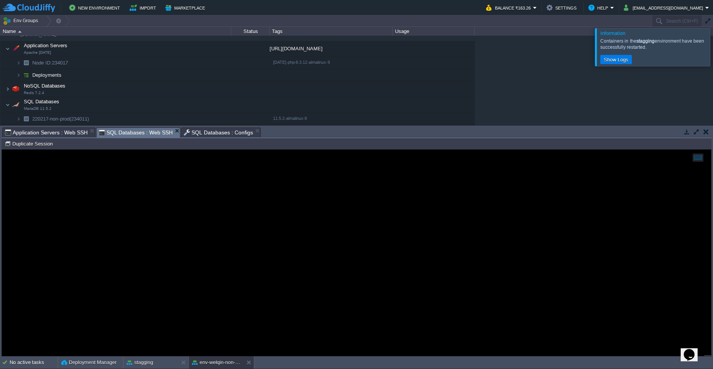
click at [154, 131] on span "SQL Databases : Web SSH" at bounding box center [136, 133] width 74 height 10
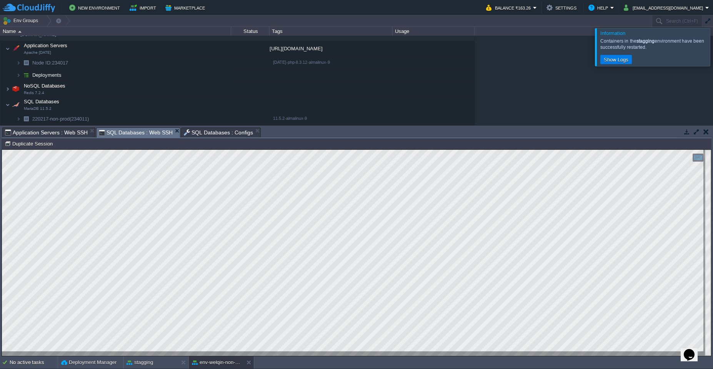
click at [206, 134] on span "SQL Databases : Configs" at bounding box center [218, 132] width 69 height 9
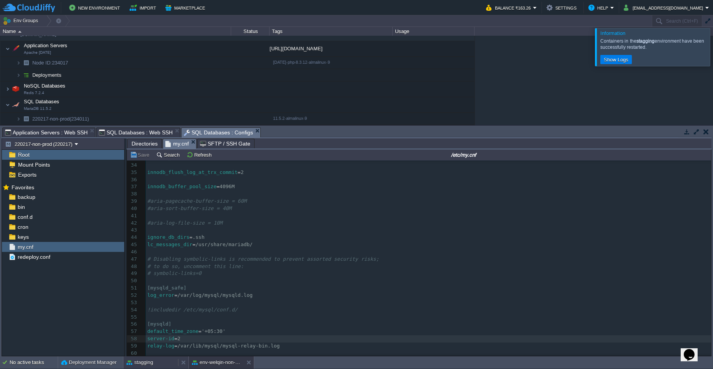
click at [153, 364] on button "stagging" at bounding box center [139, 363] width 27 height 8
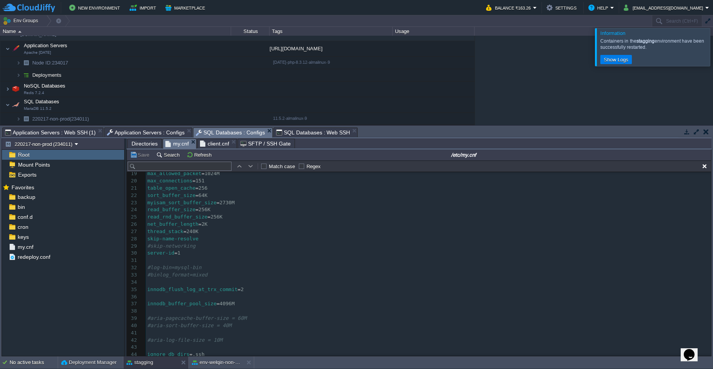
click at [230, 134] on span "SQL Databases : Configs" at bounding box center [230, 133] width 69 height 10
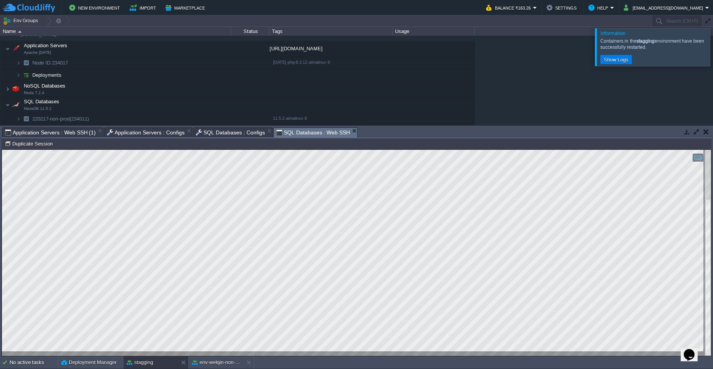
click at [309, 134] on span "SQL Databases : Web SSH" at bounding box center [313, 133] width 74 height 10
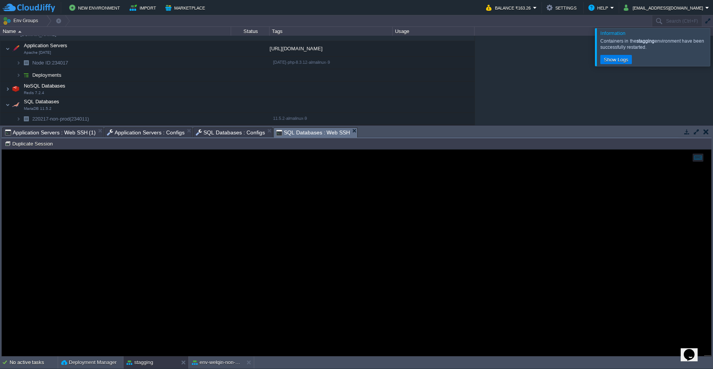
click at [230, 133] on span "SQL Databases : Configs" at bounding box center [230, 132] width 69 height 9
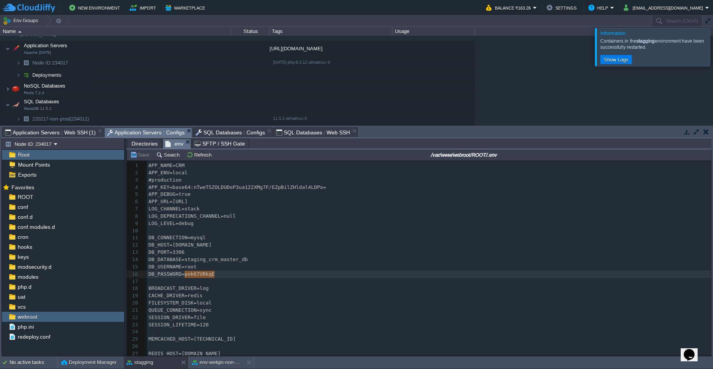
click at [145, 135] on span "Application Servers : Configs" at bounding box center [146, 133] width 78 height 10
click at [233, 134] on span "SQL Databases : Configs" at bounding box center [230, 132] width 69 height 9
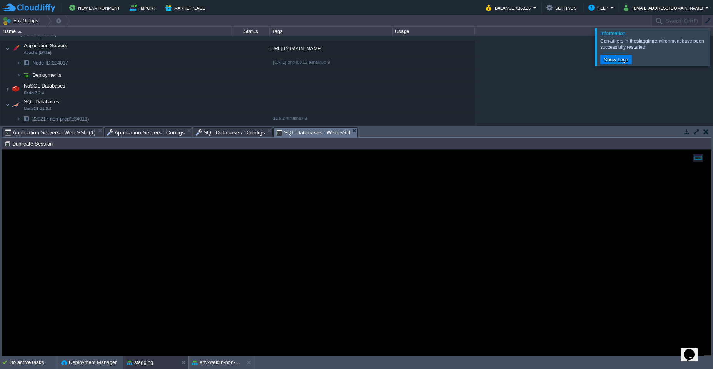
click at [311, 135] on span "SQL Databases : Web SSH" at bounding box center [313, 133] width 74 height 10
click at [154, 132] on span "Application Servers : Configs" at bounding box center [146, 132] width 78 height 9
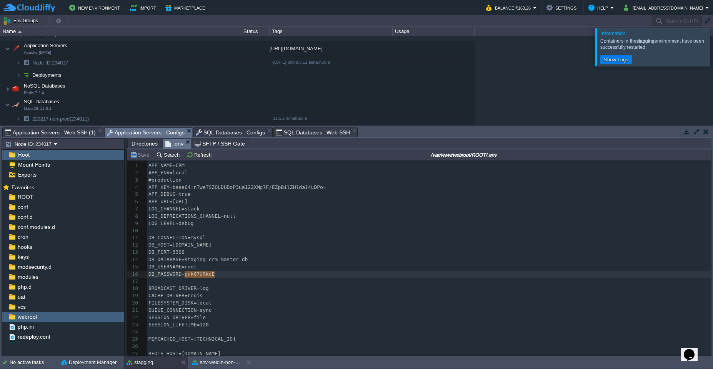
click at [300, 134] on span "SQL Databases : Web SSH" at bounding box center [313, 132] width 74 height 9
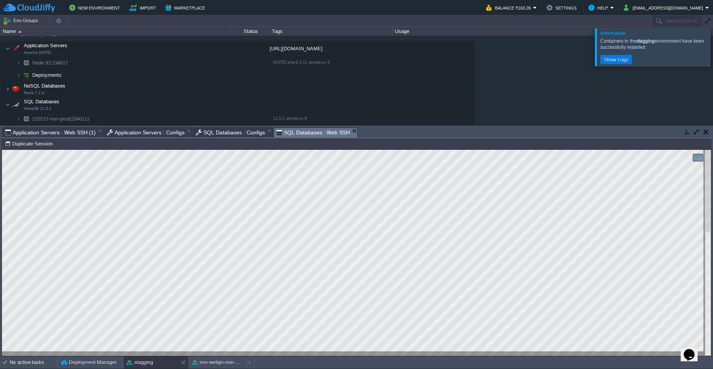
click at [77, 135] on span "Application Servers : Web SSH (1)" at bounding box center [50, 132] width 91 height 9
